Goal: Use online tool/utility: Utilize a website feature to perform a specific function

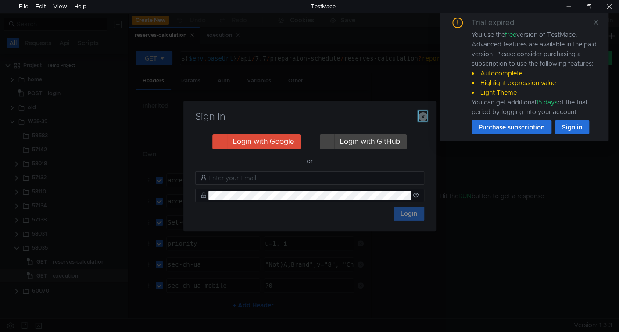
click at [423, 114] on icon "button" at bounding box center [422, 116] width 9 height 9
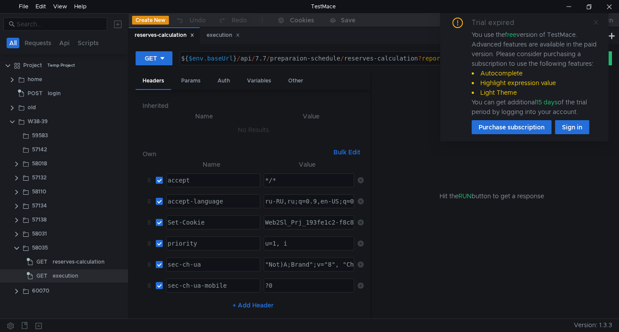
click at [597, 21] on icon at bounding box center [595, 22] width 6 height 6
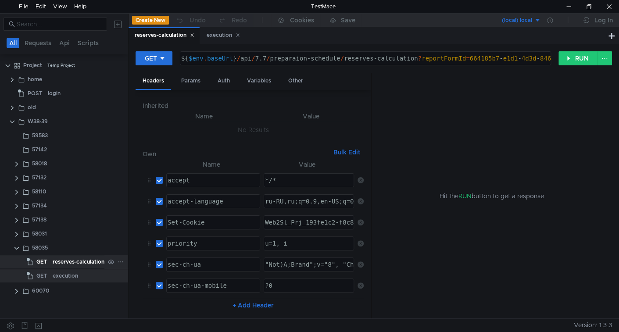
click at [74, 261] on div "reserves-calculation" at bounding box center [79, 261] width 52 height 13
click at [61, 266] on div "reserves-calculation" at bounding box center [79, 261] width 52 height 13
click at [199, 80] on div "Params" at bounding box center [190, 81] width 33 height 16
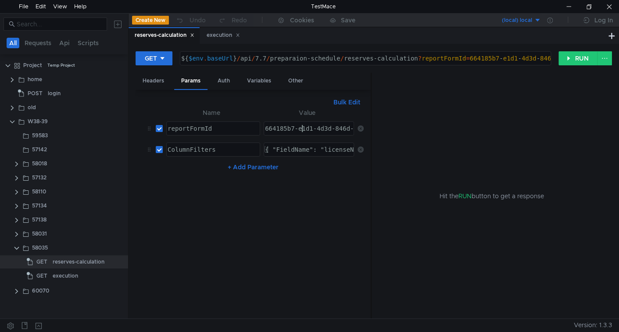
type textarea "664185b7-e1d1-4d3d-846d-74dd4b5a317c"
click at [303, 128] on div "664185b7-e1d1-4d3d-846d-74dd4b5a317c" at bounding box center [331, 135] width 136 height 21
click at [326, 213] on nz-table "Name Value reportFormId ההההההההההההההההההההההההההההההההההההההההההההההההההההההה…" at bounding box center [252, 209] width 221 height 204
click at [309, 128] on div "664185b7-e1d1-4d3d-846d-74dd4b5a317c" at bounding box center [308, 128] width 89 height 13
click at [313, 182] on nz-table "Name Value reportFormId ההההההההההההההההההההההההההההההההההההההההההההההההההההההה…" at bounding box center [252, 209] width 221 height 204
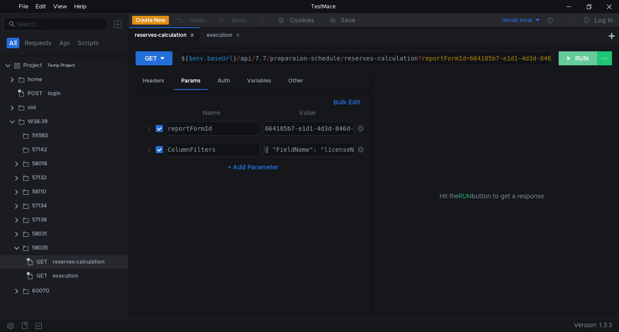
click at [572, 61] on button "RUN" at bounding box center [577, 58] width 39 height 14
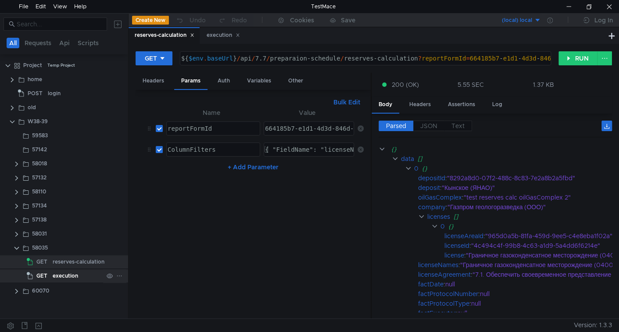
click at [56, 272] on div "execution" at bounding box center [65, 275] width 25 height 13
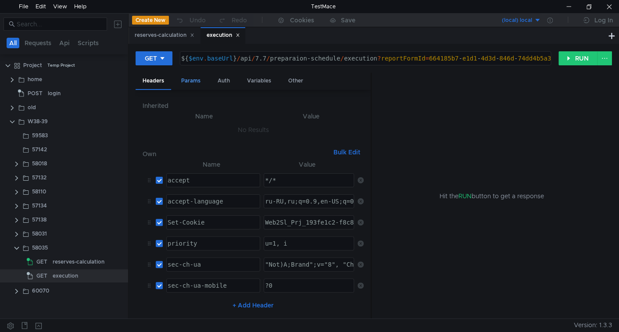
click at [194, 82] on div "Params" at bounding box center [190, 81] width 33 height 16
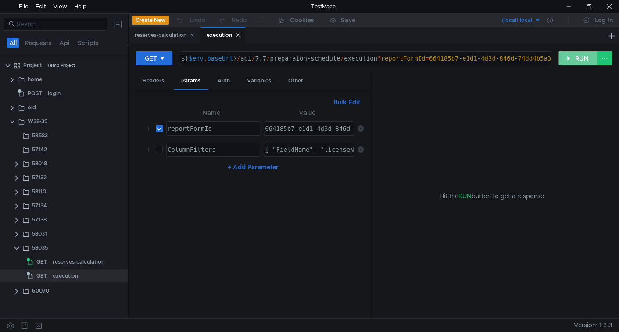
click at [570, 56] on button "RUN" at bounding box center [577, 58] width 39 height 14
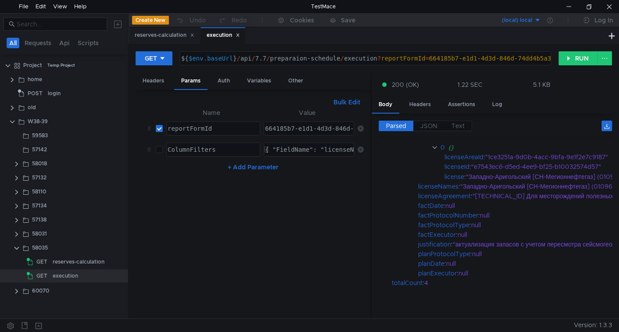
scroll to position [835, 0]
click at [50, 267] on app-tree-icon "GET" at bounding box center [40, 261] width 26 height 13
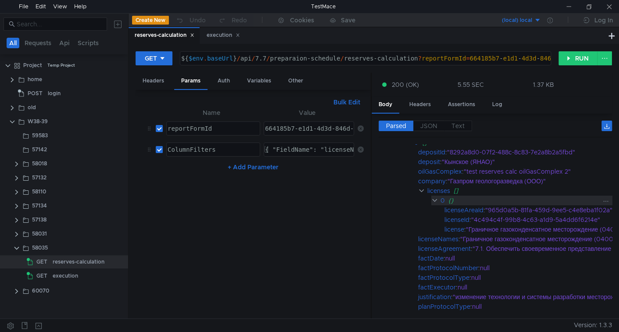
scroll to position [0, 0]
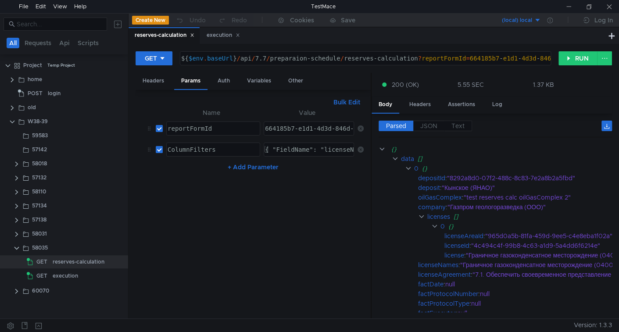
click at [157, 148] on input "checkbox" at bounding box center [159, 149] width 7 height 7
checkbox input "false"
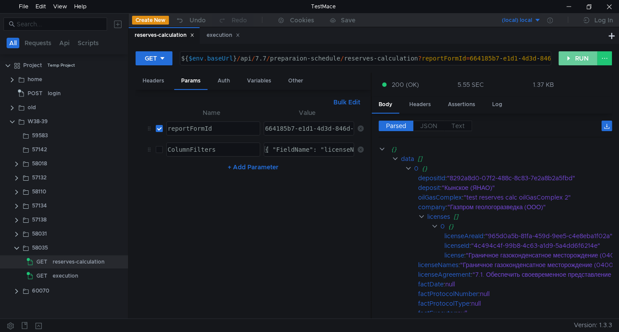
click at [572, 60] on button "RUN" at bounding box center [577, 58] width 39 height 14
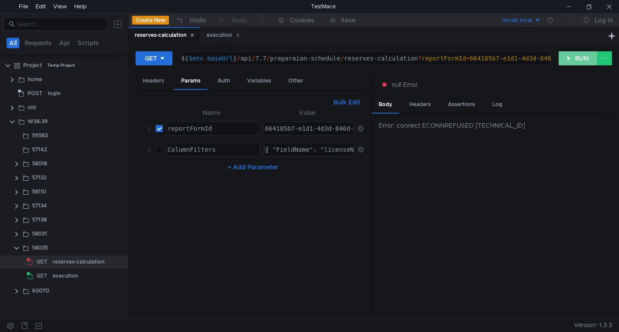
click at [572, 60] on button "RUN" at bounding box center [577, 58] width 39 height 14
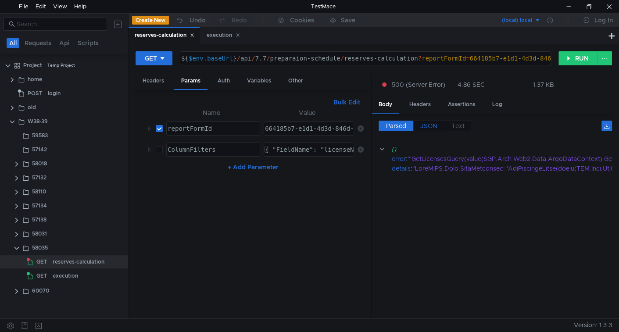
click at [435, 123] on span "JSON" at bounding box center [428, 126] width 17 height 8
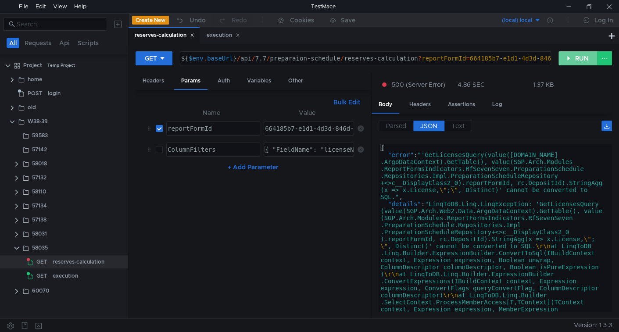
click at [567, 58] on button "RUN" at bounding box center [577, 58] width 39 height 14
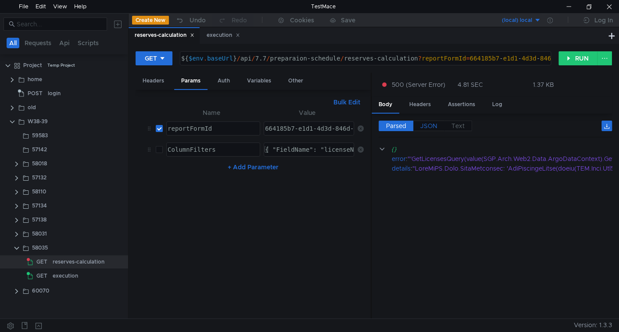
click at [436, 127] on span "JSON" at bounding box center [428, 126] width 17 height 8
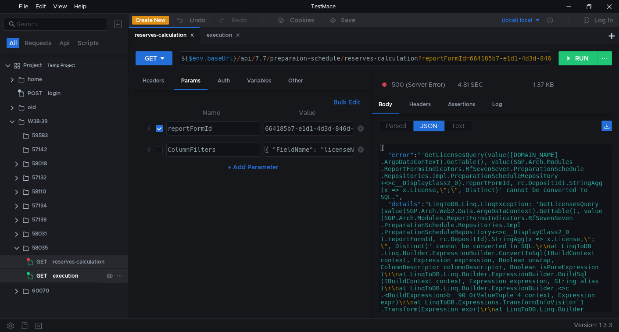
click at [77, 273] on div "execution" at bounding box center [65, 275] width 25 height 13
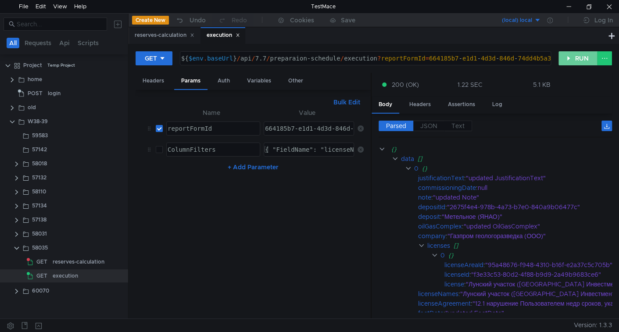
click at [574, 54] on button "RUN" at bounding box center [577, 58] width 39 height 14
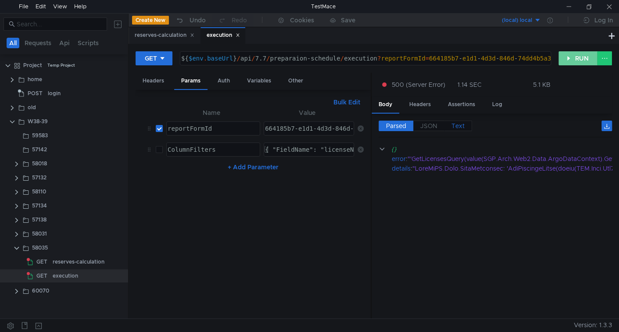
drag, startPoint x: 573, startPoint y: 52, endPoint x: 467, endPoint y: 126, distance: 129.0
click at [573, 52] on button "RUN" at bounding box center [577, 58] width 39 height 14
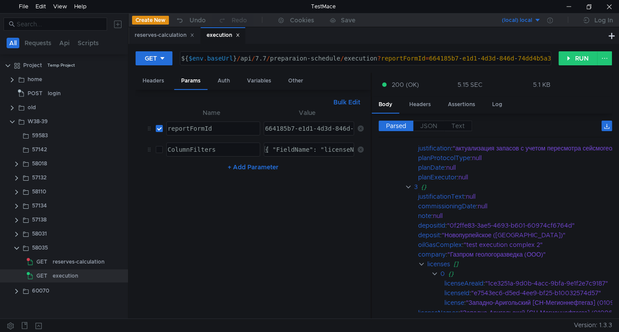
scroll to position [835, 0]
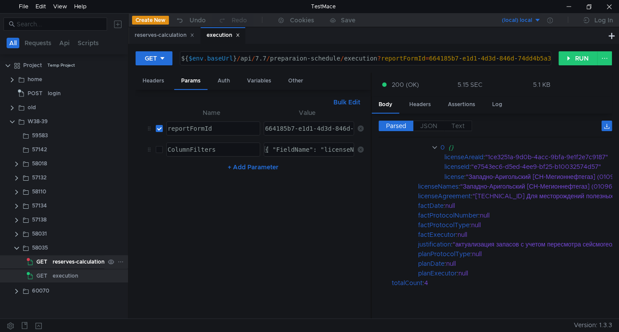
click at [68, 262] on div "reserves-calculation" at bounding box center [79, 261] width 52 height 13
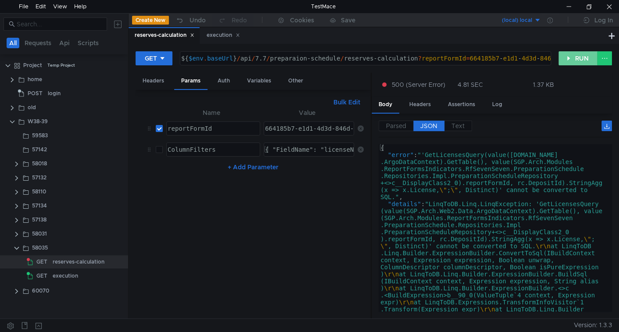
click at [561, 59] on button "RUN" at bounding box center [577, 58] width 39 height 14
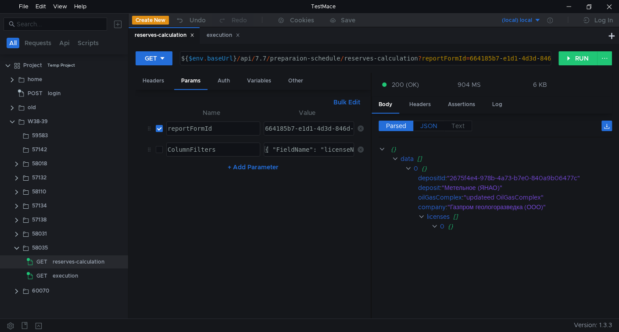
click at [429, 128] on label "JSON" at bounding box center [428, 126] width 31 height 11
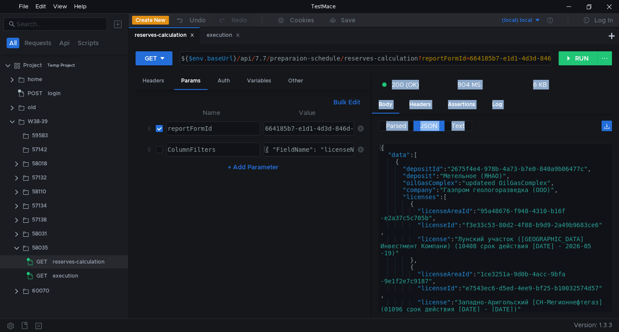
drag, startPoint x: 371, startPoint y: 193, endPoint x: 346, endPoint y: 186, distance: 25.7
click at [346, 186] on as-split "Headers Params Auth Variables Other Bulk Edit XXXXXXXXXXXXXXXXXXXXXXXXXXXXXXXXX…" at bounding box center [373, 196] width 476 height 246
click at [342, 196] on nz-table "Name Value reportFormId ההההההההההההההההההההההההההההההההההההההההההההההההההההההה…" at bounding box center [252, 209] width 221 height 204
click at [375, 189] on div "Parsed JSON Text {} data [] 0 {} depositId : "2675f4e4-978b-4a73-b7e0-840a9b064…" at bounding box center [491, 216] width 240 height 205
click at [487, 124] on div "Parsed JSON Text" at bounding box center [494, 129] width 233 height 17
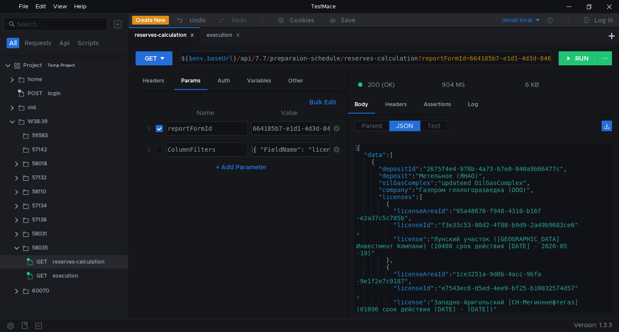
drag, startPoint x: 370, startPoint y: 181, endPoint x: 346, endPoint y: 181, distance: 24.1
click at [346, 181] on div at bounding box center [346, 196] width 1 height 246
click at [160, 149] on input "checkbox" at bounding box center [159, 149] width 7 height 7
drag, startPoint x: 573, startPoint y: 57, endPoint x: 479, endPoint y: 176, distance: 152.6
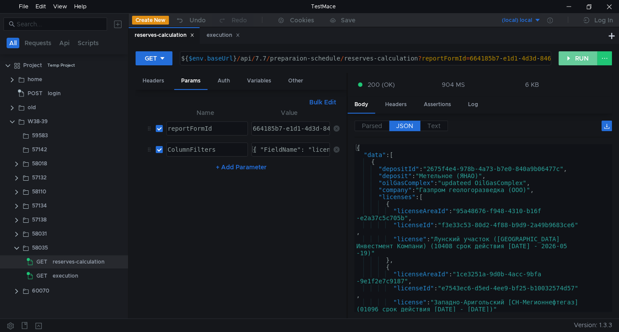
click at [573, 57] on button "RUN" at bounding box center [577, 58] width 39 height 14
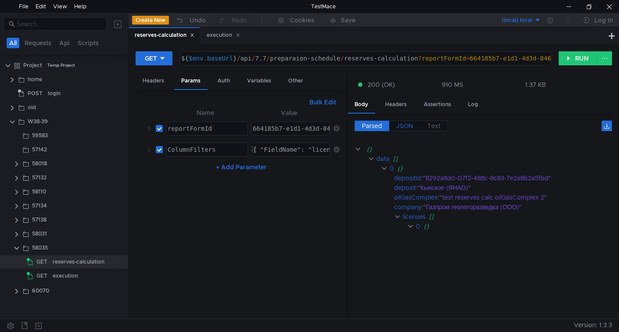
click at [405, 124] on span "JSON" at bounding box center [404, 126] width 17 height 8
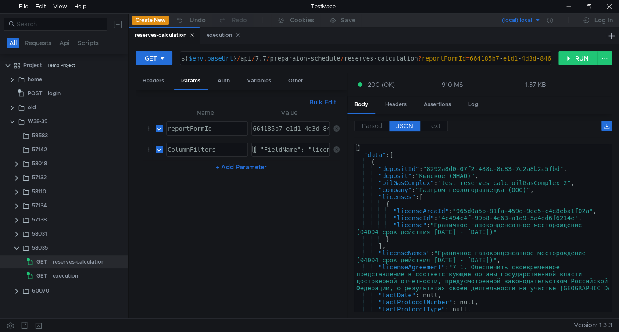
click at [156, 150] on input "checkbox" at bounding box center [159, 149] width 7 height 7
checkbox input "false"
click at [320, 107] on th "Value" at bounding box center [289, 112] width 82 height 11
click at [319, 103] on button "Bulk Edit" at bounding box center [323, 102] width 34 height 11
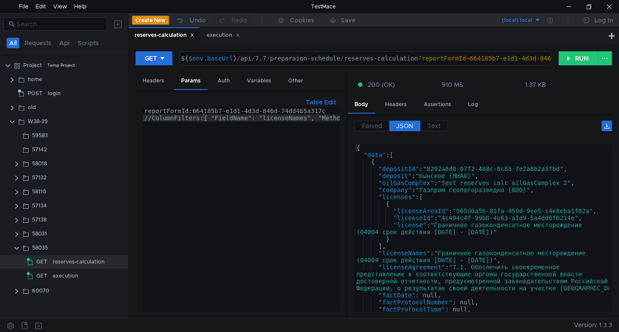
type textarea "//ColumnFilters:{ "FieldName": "licenseNames", "Method": "Contains", "Value": "…"
click at [291, 119] on div "reportFormId:664185b7-e1d1-4d3d-846d-74dd4b5a317c //ColumnFilters:{ "FieldName"…" at bounding box center [311, 216] width 338 height 218
click at [314, 101] on button "Table Edit" at bounding box center [320, 102] width 37 height 11
